Goal: Transaction & Acquisition: Purchase product/service

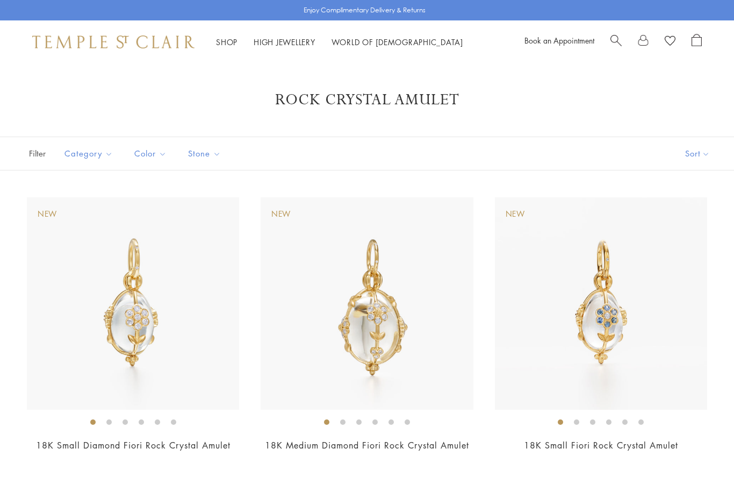
click at [642, 42] on link at bounding box center [643, 42] width 11 height 16
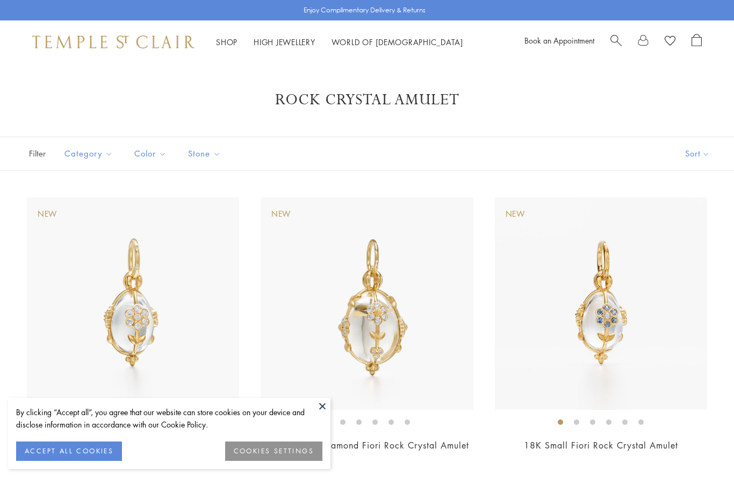
click at [647, 48] on link at bounding box center [643, 42] width 11 height 16
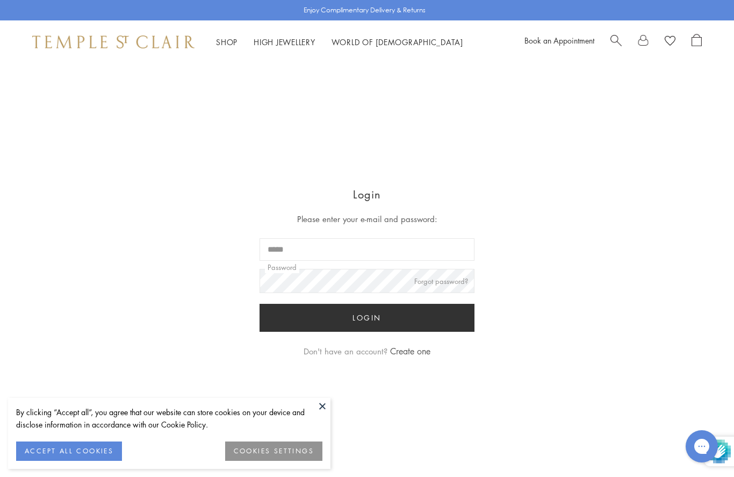
click at [410, 254] on input "Email" at bounding box center [366, 249] width 215 height 23
click at [108, 441] on button "ACCEPT ALL COOKIES" at bounding box center [69, 450] width 106 height 19
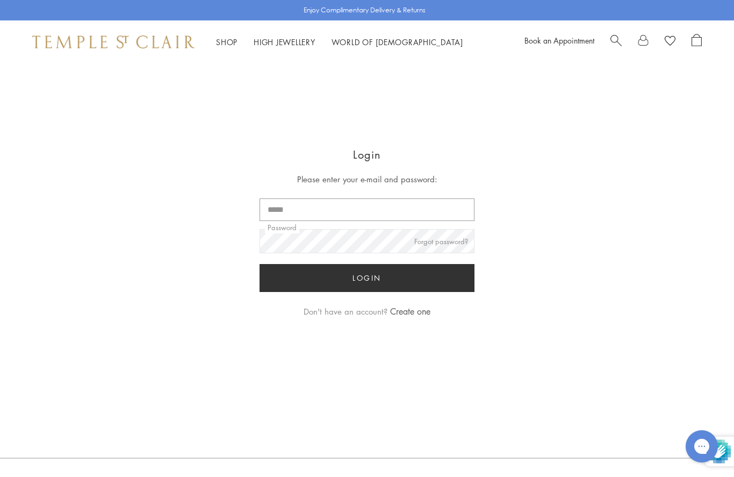
click at [348, 214] on input "Email" at bounding box center [366, 209] width 215 height 23
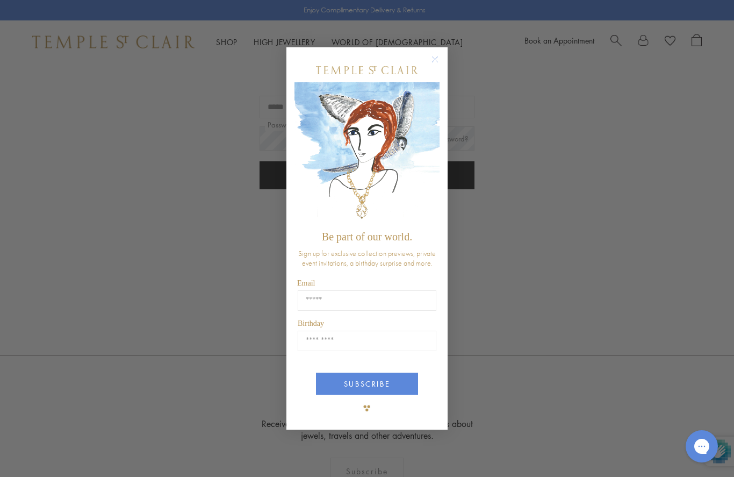
scroll to position [142, 0]
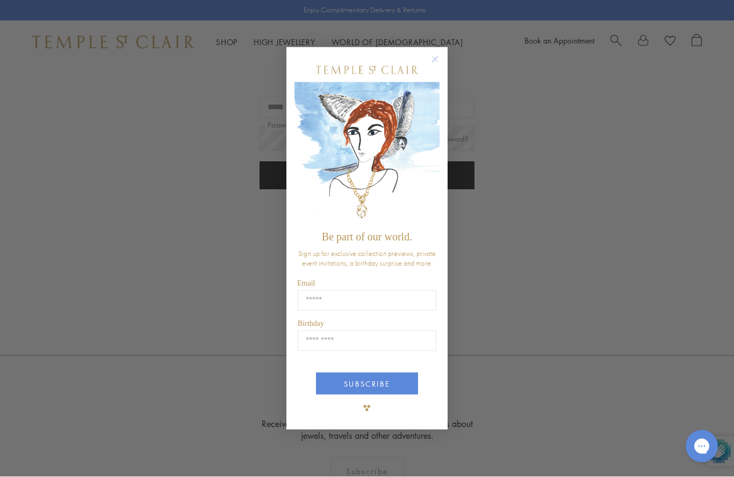
click at [443, 65] on button "Close dialog" at bounding box center [440, 64] width 13 height 13
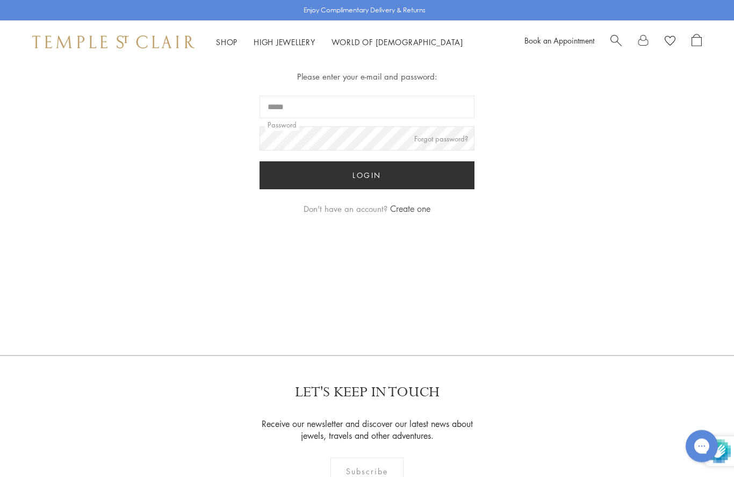
scroll to position [142, 0]
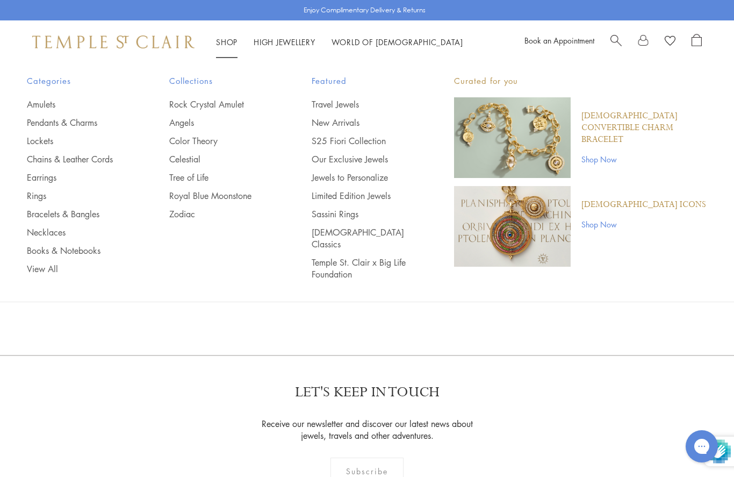
click at [40, 194] on link "Rings" at bounding box center [76, 196] width 99 height 12
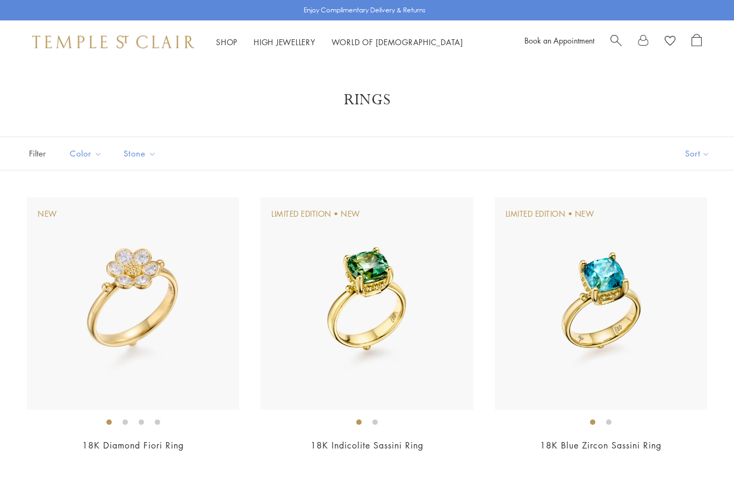
click at [690, 155] on button "Sort" at bounding box center [697, 153] width 73 height 33
click at [700, 151] on button "Sort" at bounding box center [697, 153] width 73 height 33
click at [689, 252] on button "Price, high to low" at bounding box center [679, 255] width 109 height 26
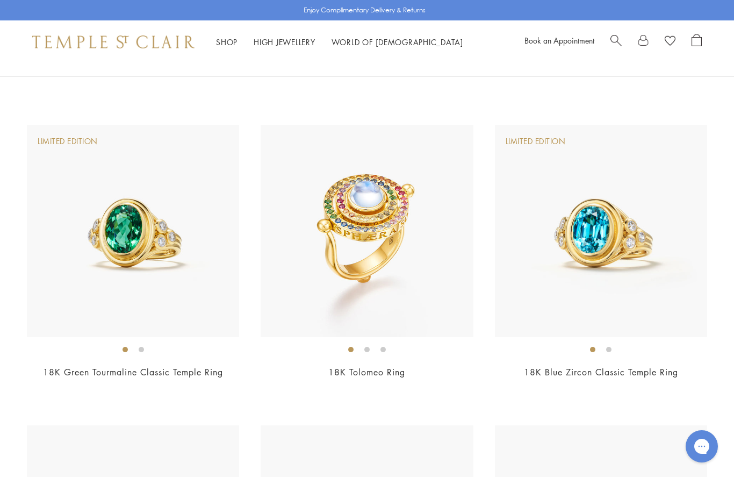
scroll to position [1275, 0]
click at [405, 301] on img at bounding box center [367, 231] width 212 height 212
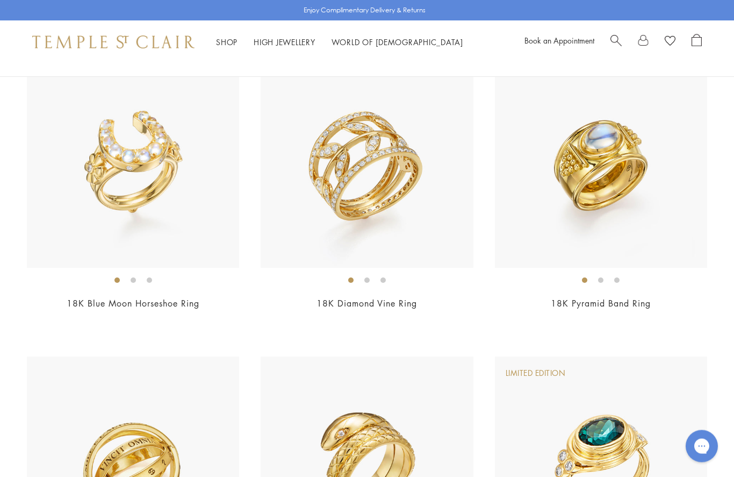
scroll to position [2548, 0]
click at [396, 228] on img at bounding box center [367, 161] width 212 height 212
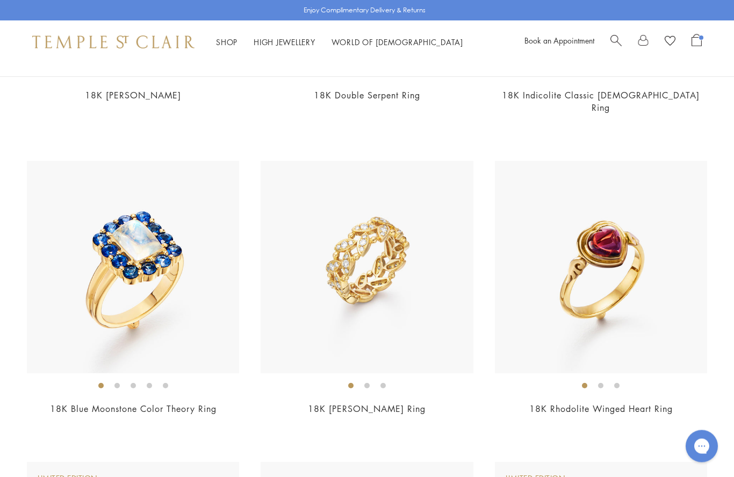
scroll to position [3055, 0]
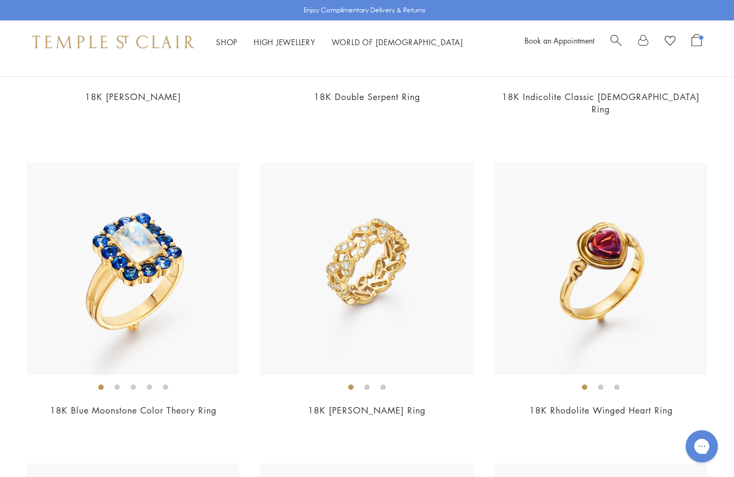
click at [414, 306] on img at bounding box center [367, 268] width 212 height 212
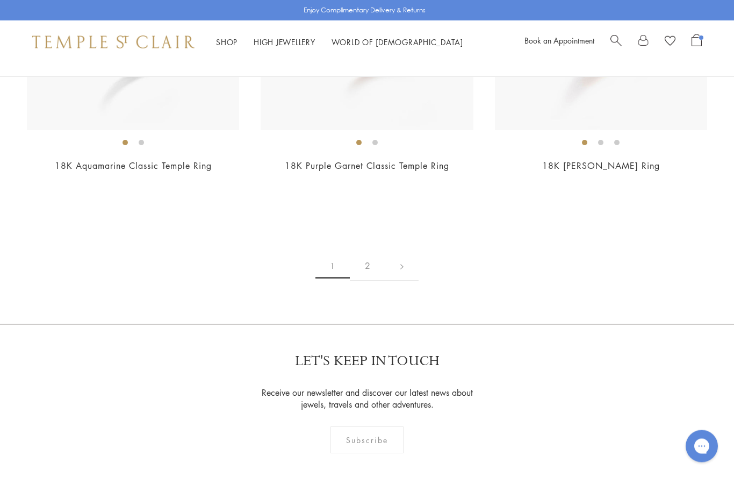
scroll to position [4807, 0]
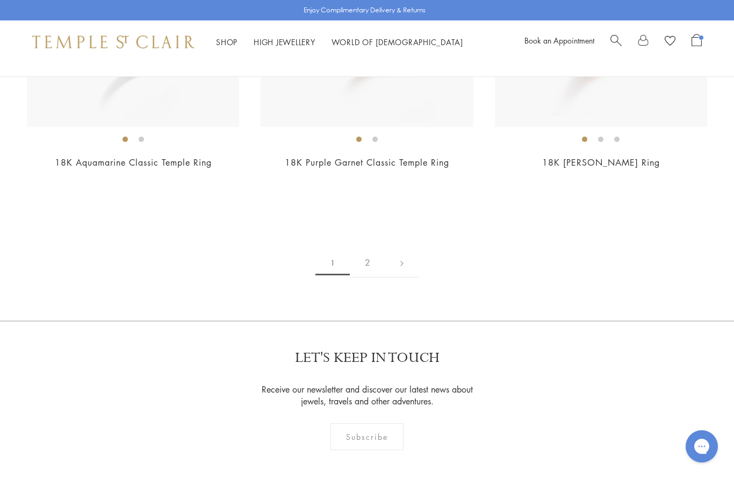
click at [364, 248] on link "2" at bounding box center [367, 263] width 35 height 30
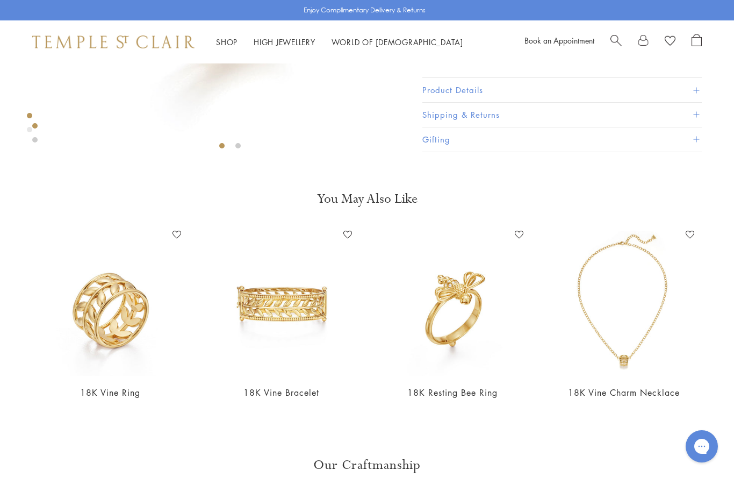
scroll to position [278, 0]
click at [109, 320] on img at bounding box center [110, 300] width 150 height 150
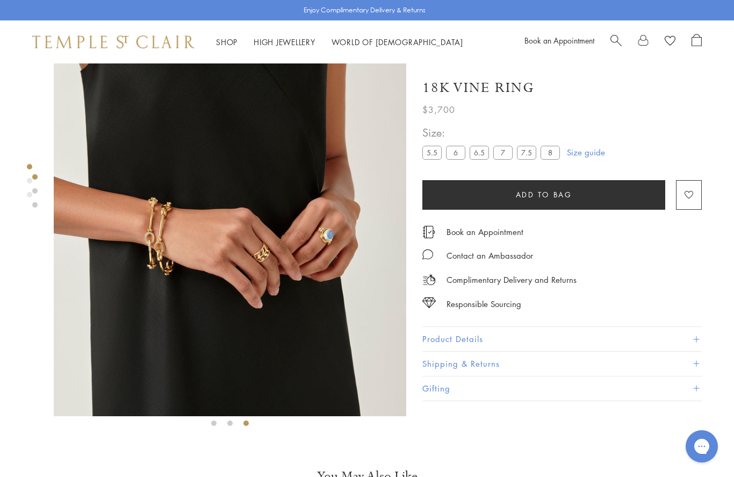
click at [500, 154] on label "7" at bounding box center [502, 152] width 19 height 13
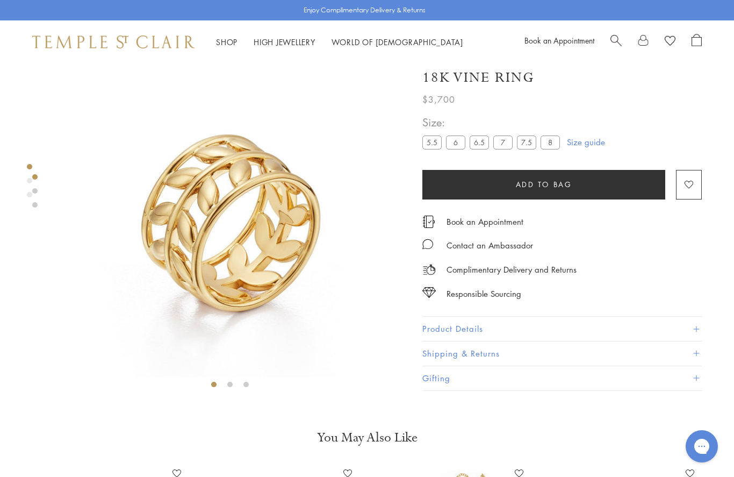
scroll to position [63, 0]
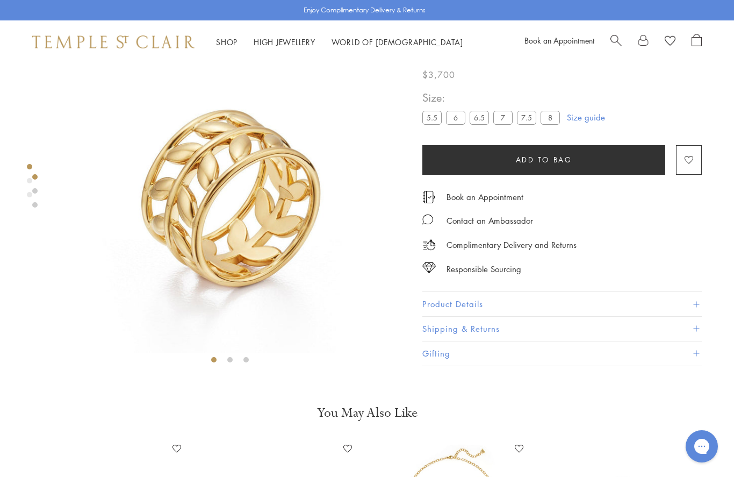
click at [553, 163] on span "Add to bag" at bounding box center [544, 160] width 56 height 12
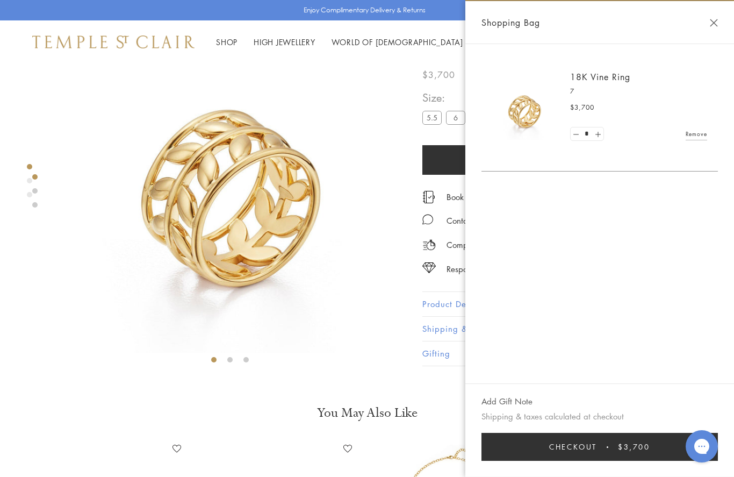
click at [717, 19] on button "Close Shopping Bag" at bounding box center [714, 23] width 8 height 8
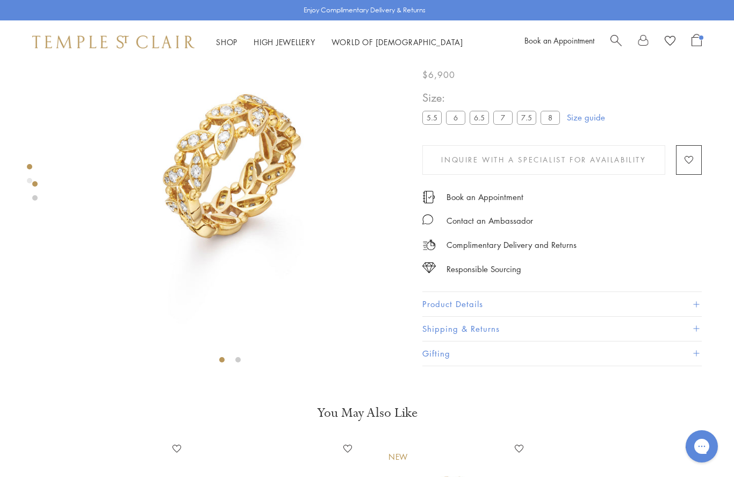
click at [508, 119] on label "7" at bounding box center [502, 117] width 19 height 13
click at [673, 295] on button "Product Details" at bounding box center [561, 304] width 279 height 24
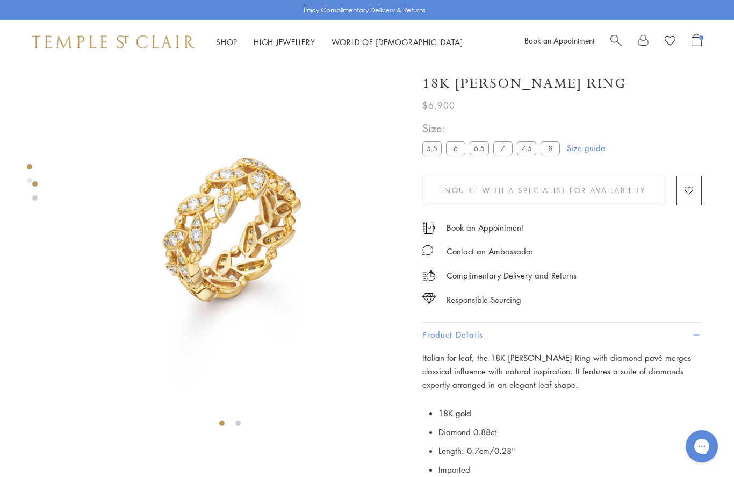
click at [278, 236] on img at bounding box center [230, 239] width 352 height 352
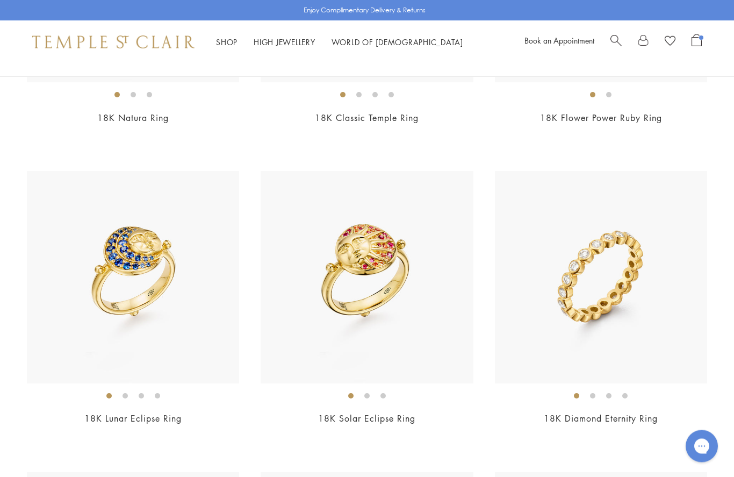
scroll to position [328, 0]
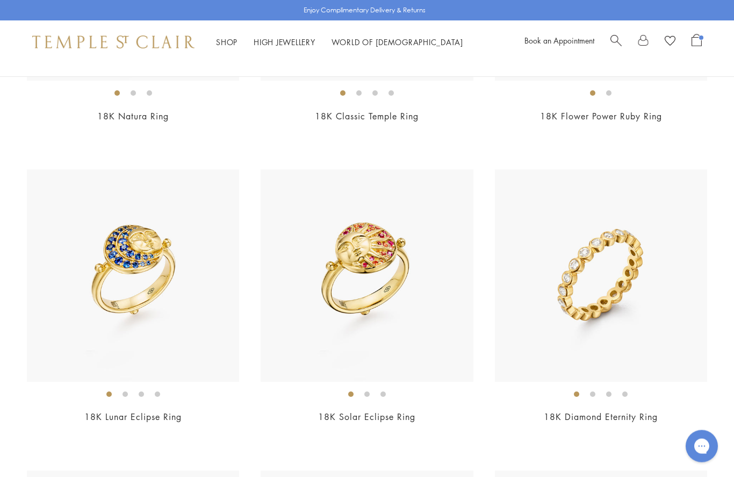
click at [655, 331] on img at bounding box center [601, 276] width 212 height 212
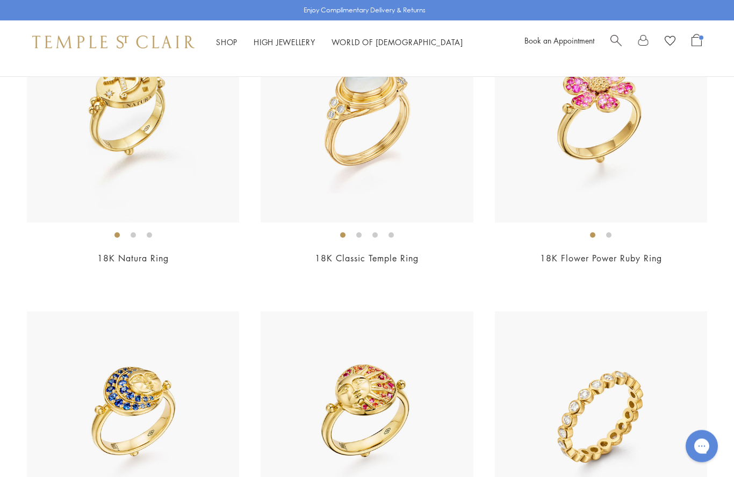
scroll to position [0, 0]
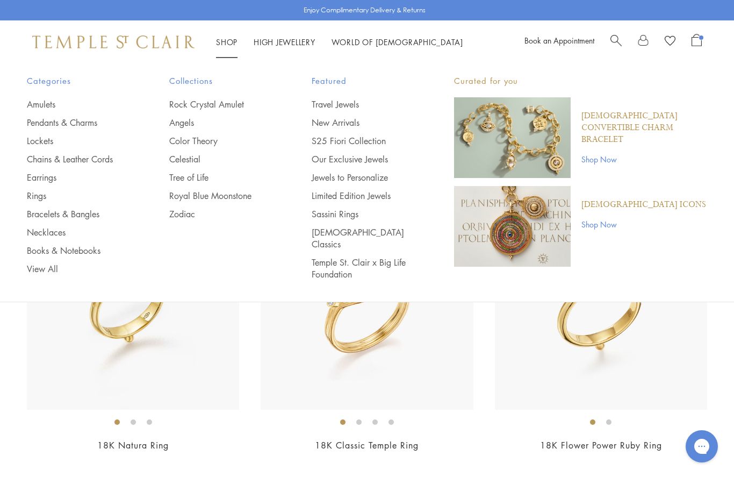
click at [209, 143] on link "Color Theory" at bounding box center [218, 141] width 99 height 12
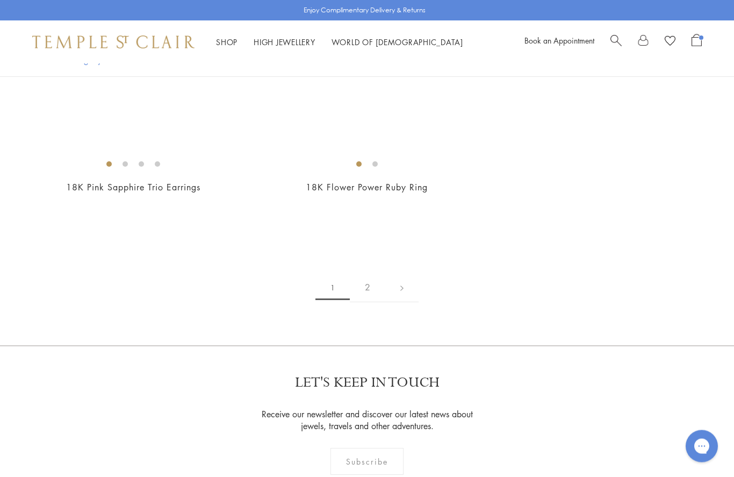
scroll to position [5538, 0]
click at [401, 284] on link at bounding box center [401, 287] width 33 height 30
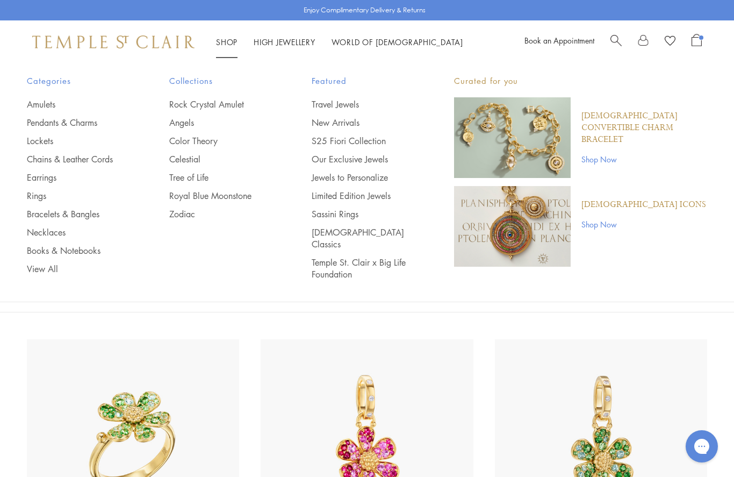
click at [234, 43] on link "Shop Shop" at bounding box center [226, 42] width 21 height 11
click at [196, 157] on link "Celestial" at bounding box center [218, 159] width 99 height 12
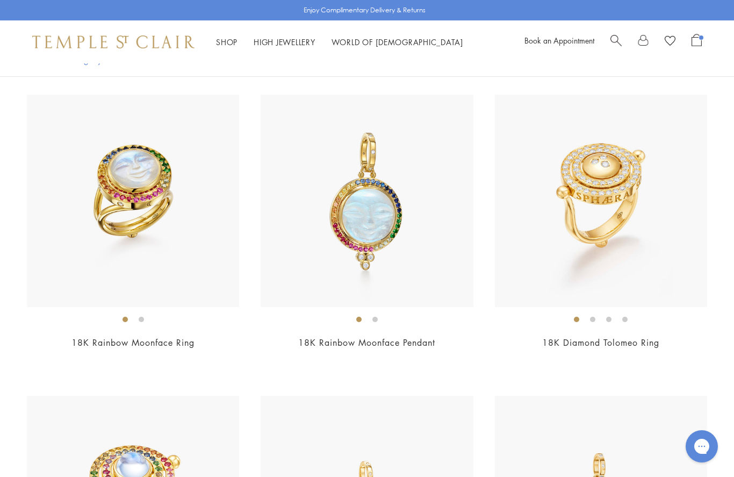
scroll to position [2043, 0]
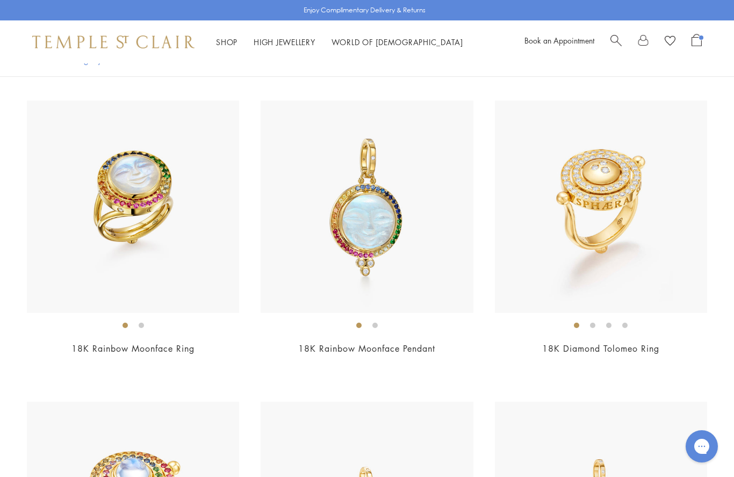
click at [645, 344] on link "18K Diamond Tolomeo Ring" at bounding box center [600, 348] width 117 height 12
